Goal: Information Seeking & Learning: Learn about a topic

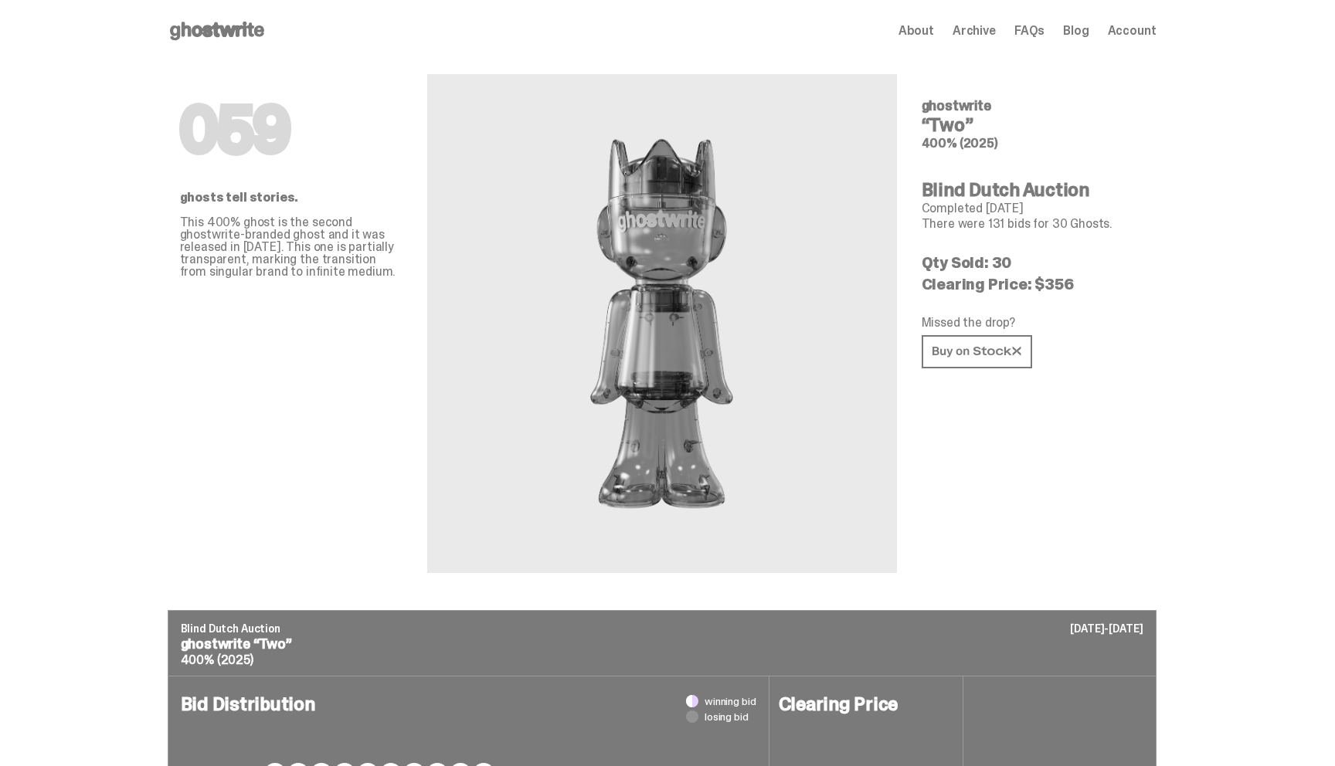
click at [215, 39] on icon at bounding box center [217, 31] width 99 height 25
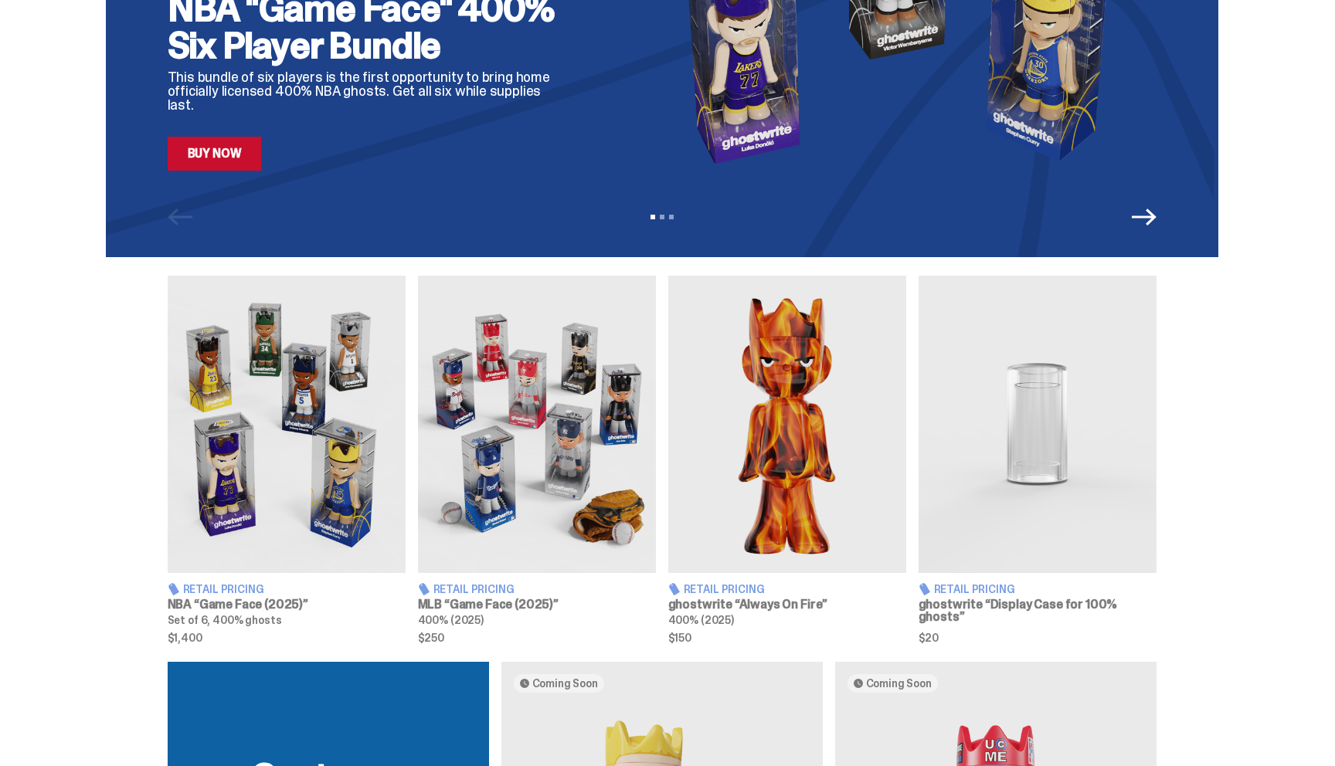
scroll to position [282, 0]
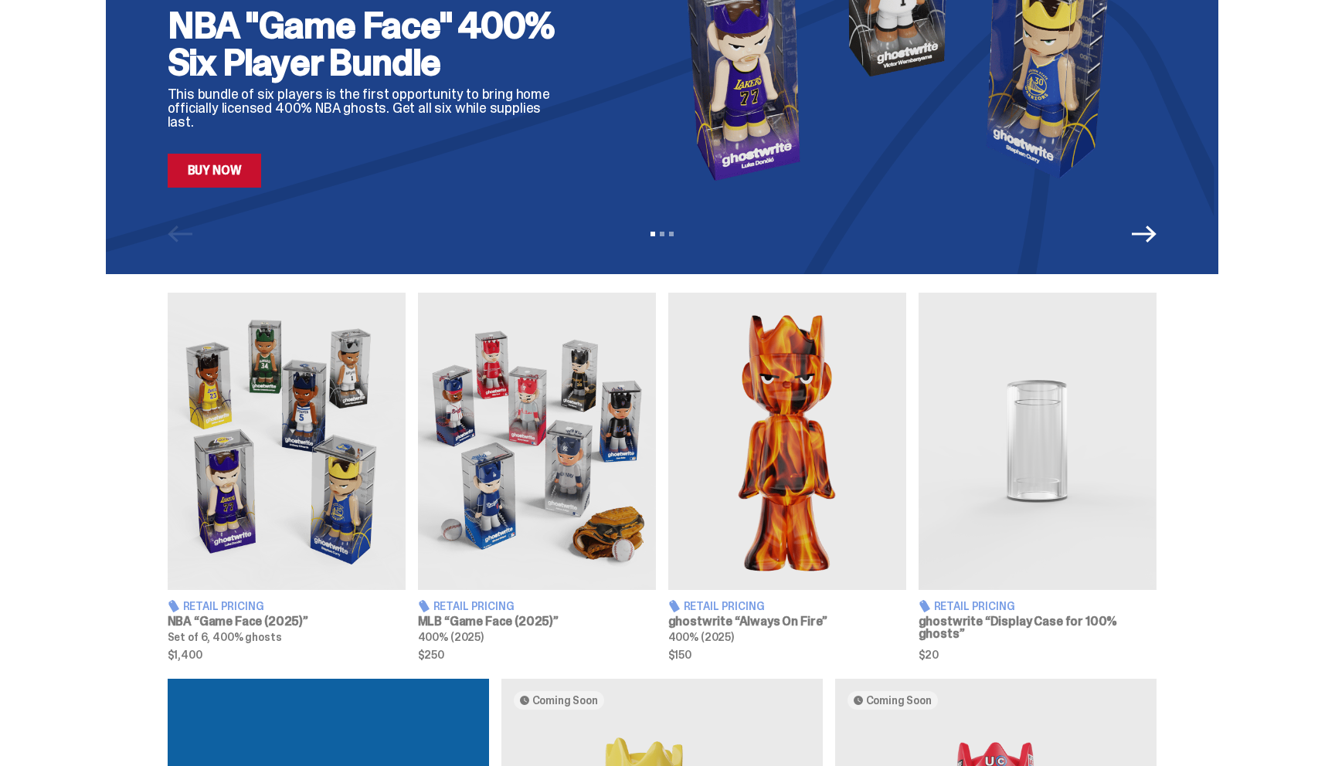
click at [260, 620] on h3 "NBA “Game Face (2025)”" at bounding box center [287, 622] width 238 height 12
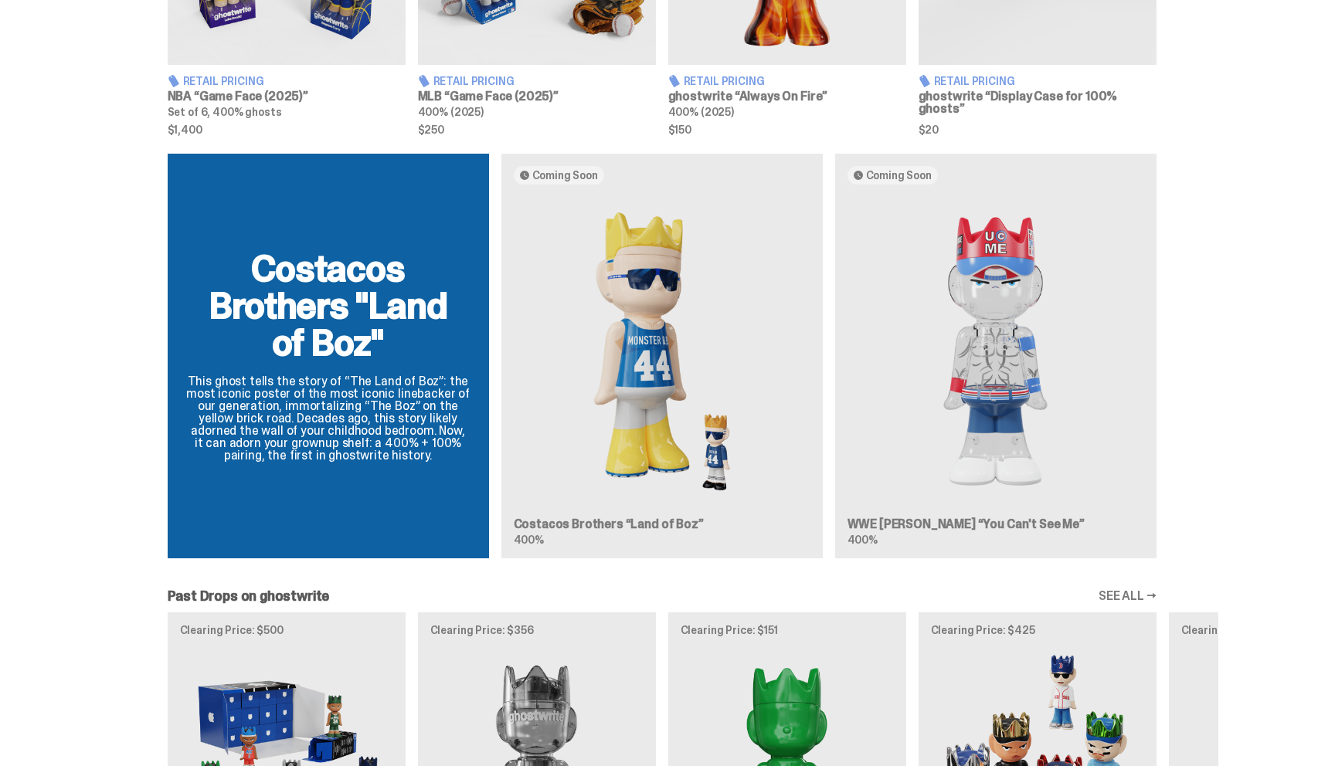
scroll to position [827, 0]
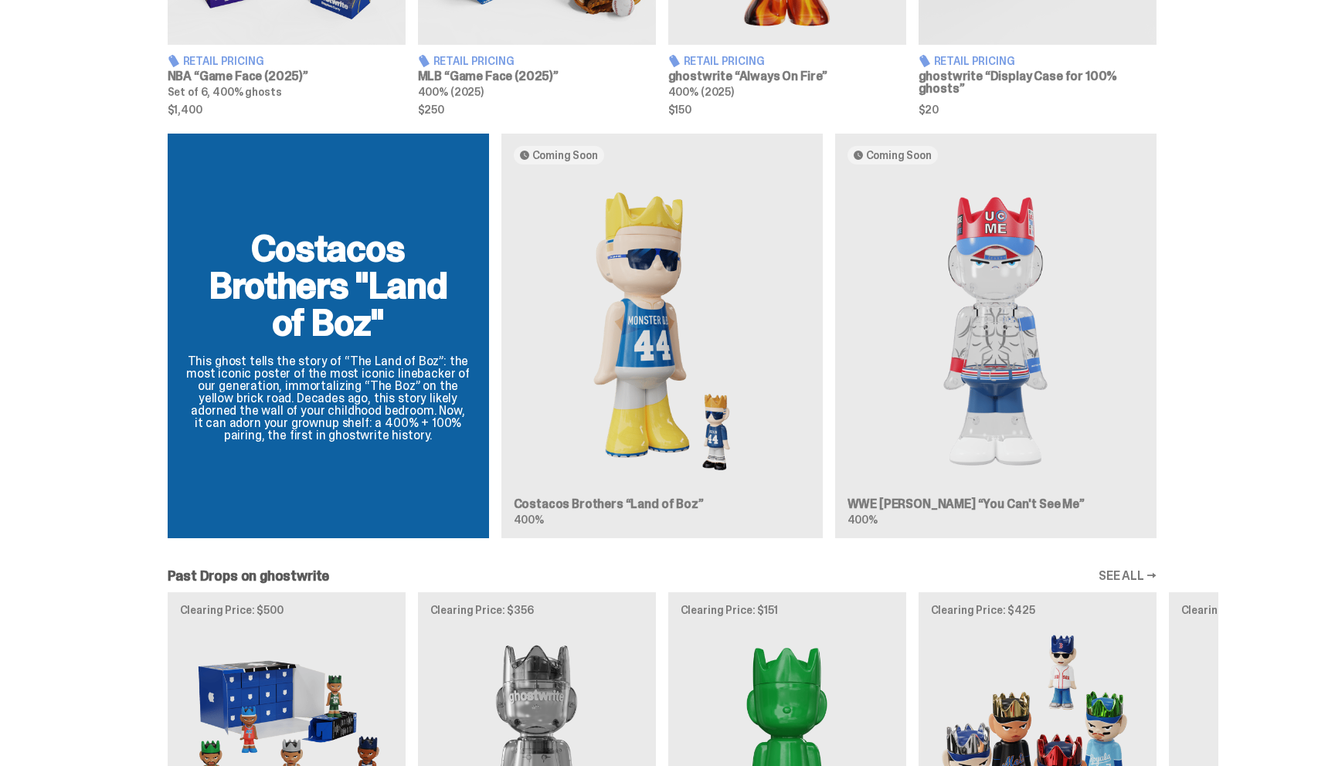
click at [649, 300] on div "Costacos Brothers "Land of Boz" This ghost tells the story of “The Land of Boz”…" at bounding box center [662, 342] width 1112 height 417
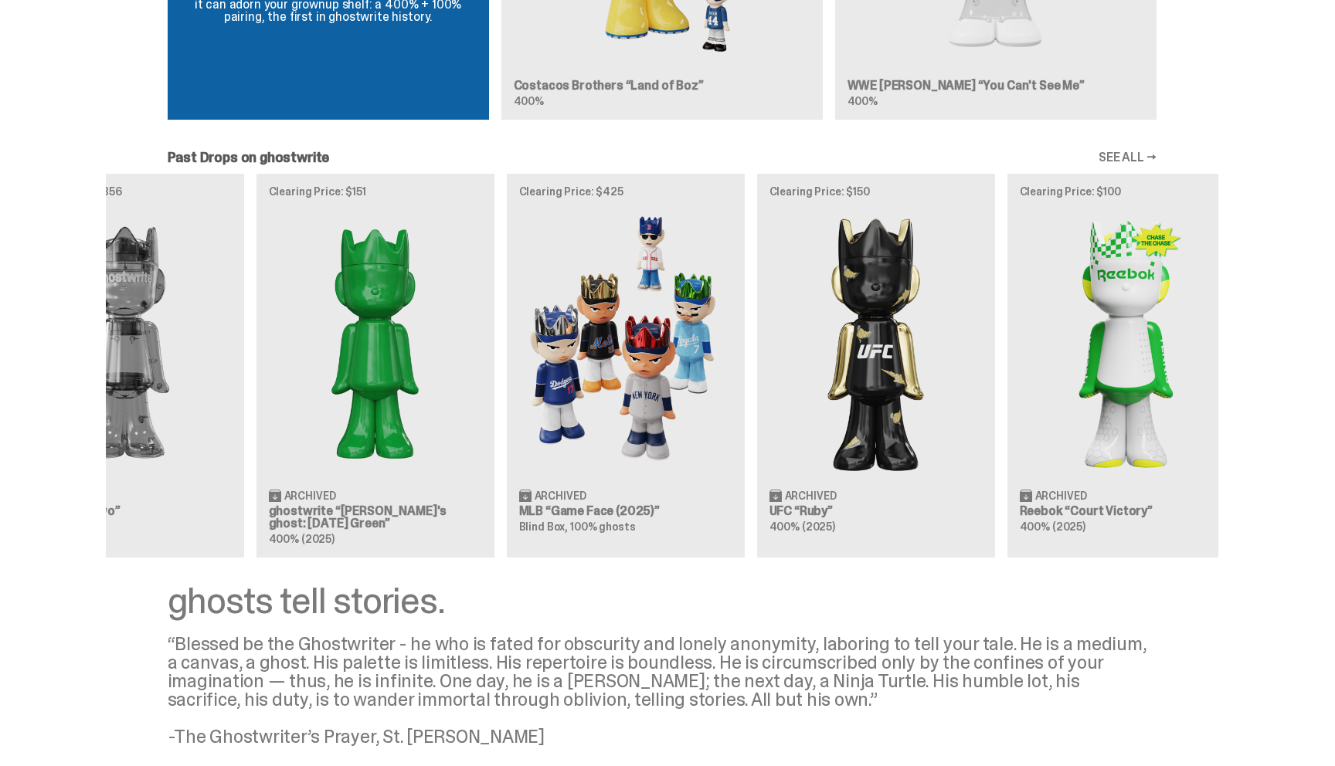
scroll to position [0, 501]
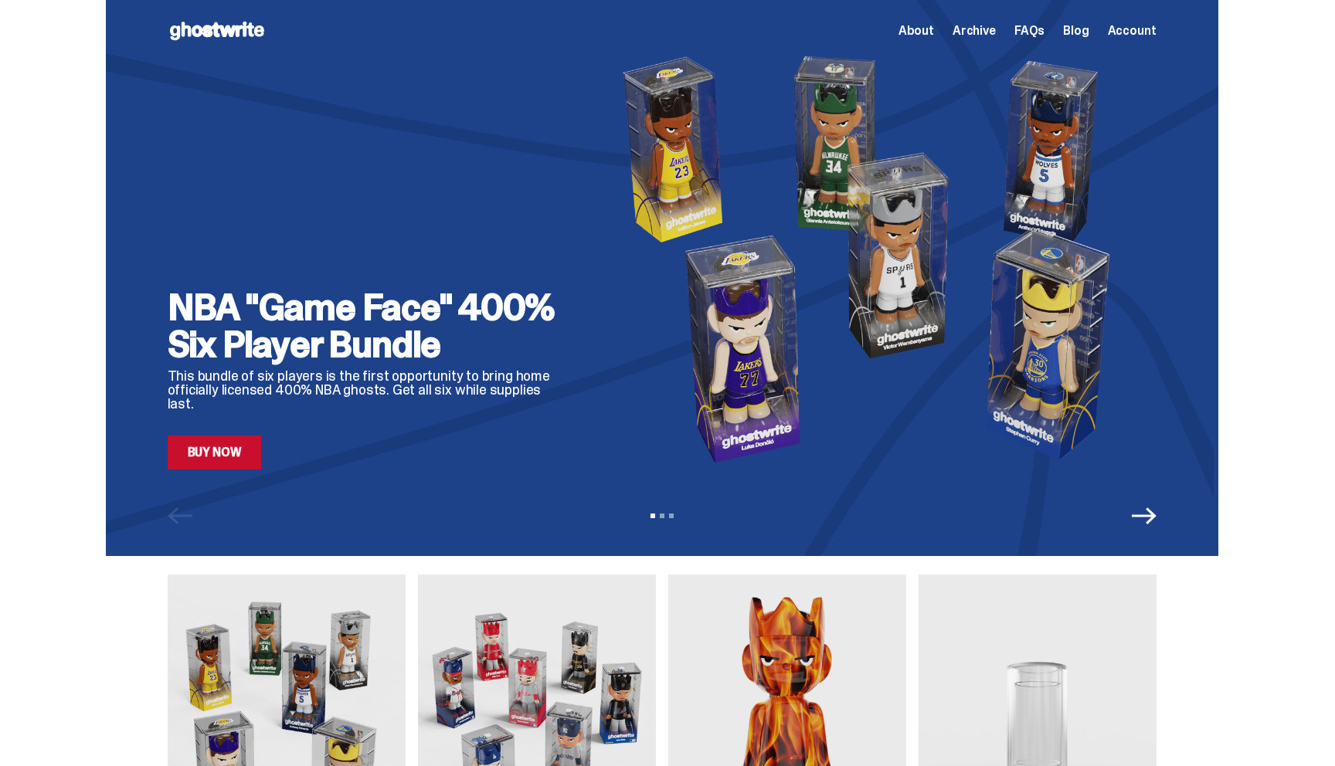
click at [250, 448] on link "Buy Now" at bounding box center [215, 453] width 94 height 34
click at [975, 43] on div "Open main menu Home About Archive FAQs Blog Account About Archive FAQs Blog Acc…" at bounding box center [662, 31] width 989 height 62
click at [975, 36] on span "Archive" at bounding box center [973, 31] width 43 height 12
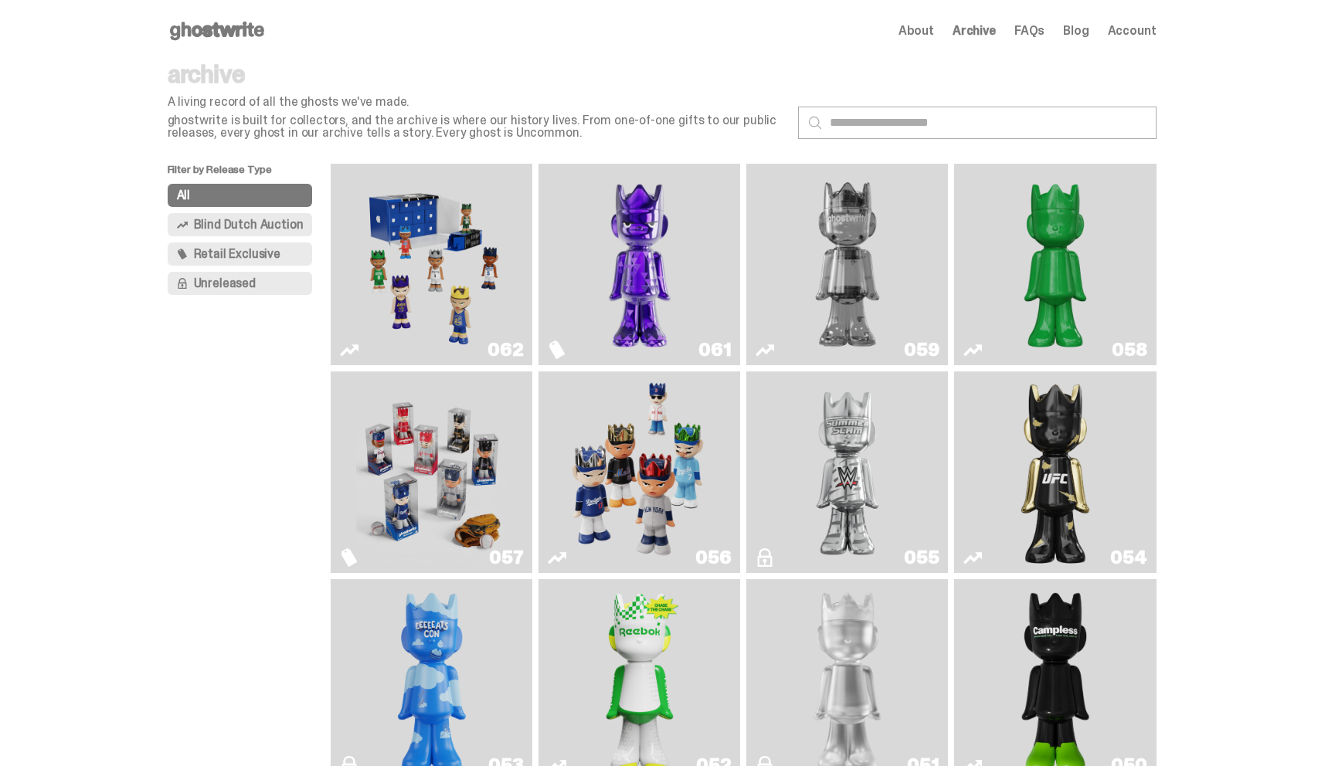
click at [447, 255] on img "Game Face (2025)" at bounding box center [431, 264] width 151 height 189
